Goal: Information Seeking & Learning: Learn about a topic

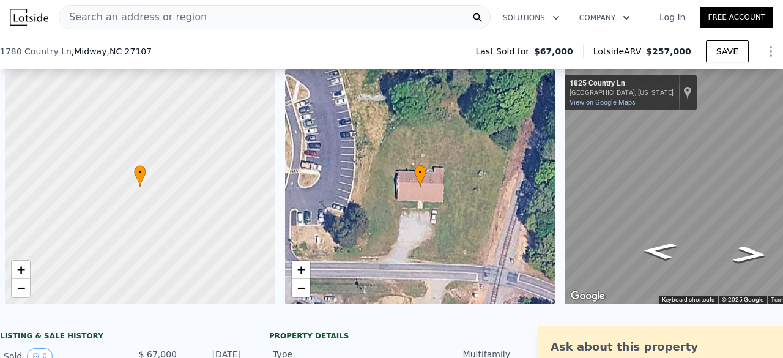
scroll to position [0, 5]
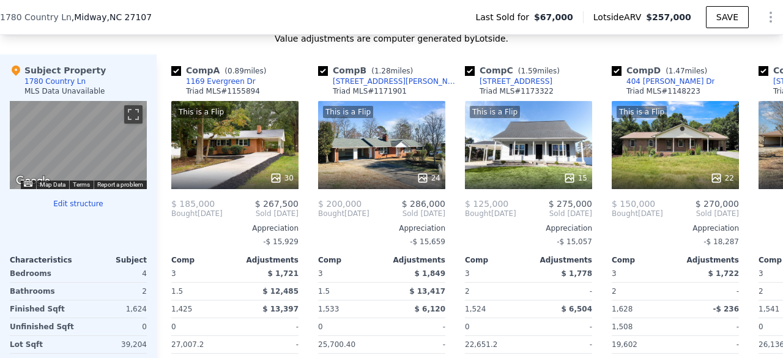
type input "2"
type input "5"
type input "1"
type input "1200"
type input "1972"
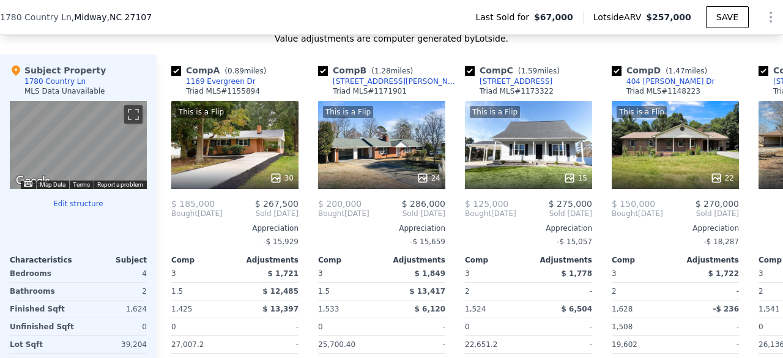
type input "5227"
type input "10890"
type input "$ 228,000"
type input "$ 117,881"
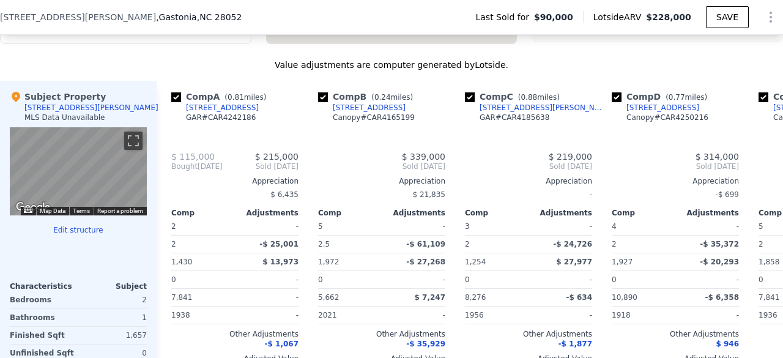
scroll to position [1198, 0]
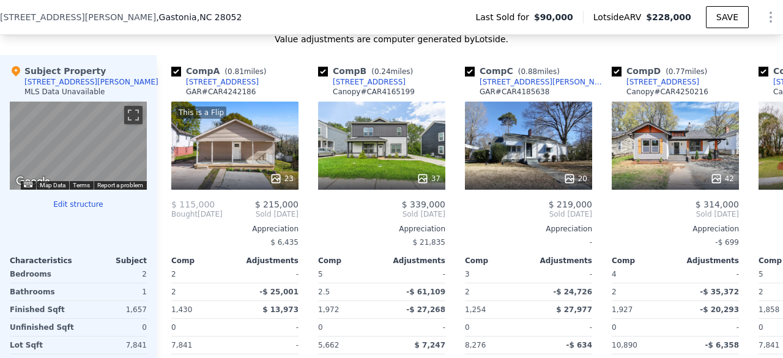
click at [163, 13] on div "[STREET_ADDRESS][PERSON_NAME] Last Sold for $90,000 Lotside ARV $228,000 SAVE" at bounding box center [391, 17] width 783 height 34
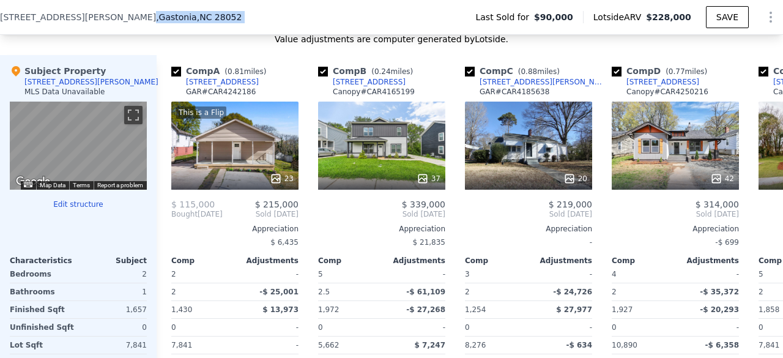
click at [163, 13] on div "[STREET_ADDRESS][PERSON_NAME] Last Sold for $90,000 Lotside ARV $228,000 SAVE" at bounding box center [391, 17] width 783 height 34
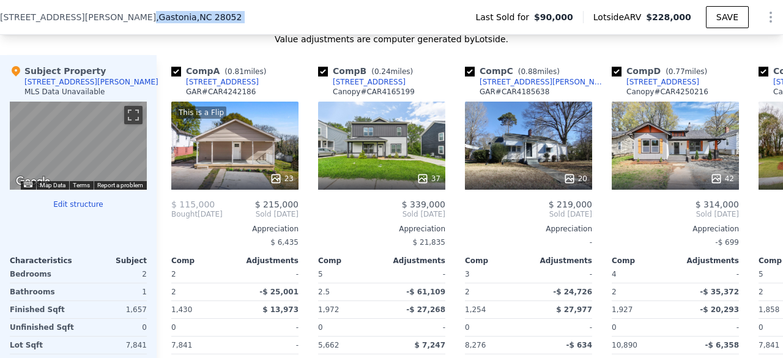
click at [197, 12] on span ", NC 28052" at bounding box center [219, 17] width 45 height 10
drag, startPoint x: 148, startPoint y: 19, endPoint x: 1, endPoint y: 16, distance: 146.9
click at [1, 16] on div "[STREET_ADDRESS][PERSON_NAME]" at bounding box center [125, 17] width 251 height 12
click at [197, 22] on span ", NC 28052" at bounding box center [219, 17] width 45 height 10
click at [197, 20] on span ", NC 28052" at bounding box center [219, 17] width 45 height 10
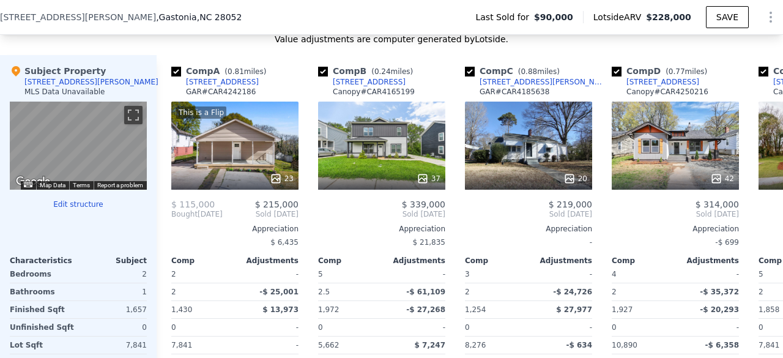
click at [147, 15] on div "[STREET_ADDRESS][PERSON_NAME]" at bounding box center [125, 17] width 251 height 12
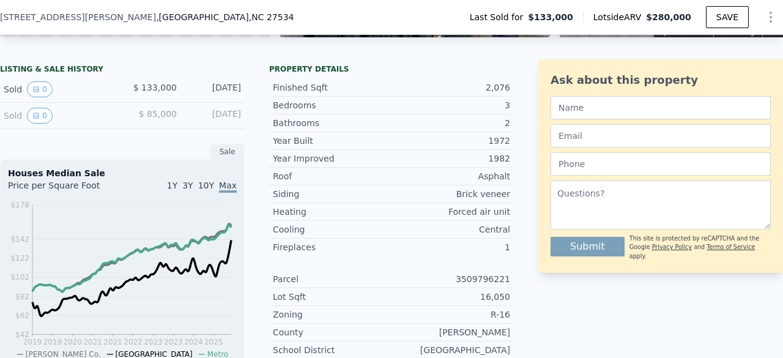
scroll to position [272, 0]
